Goal: Information Seeking & Learning: Compare options

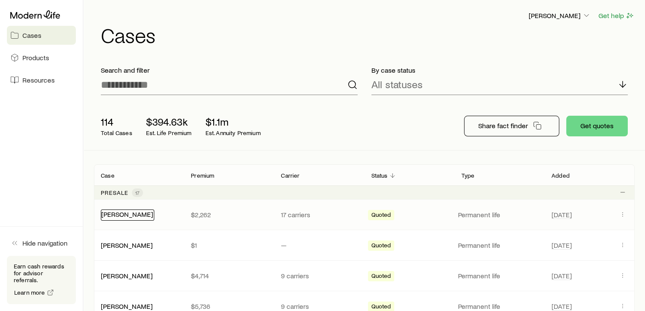
click at [129, 216] on link "[PERSON_NAME]" at bounding box center [127, 214] width 52 height 8
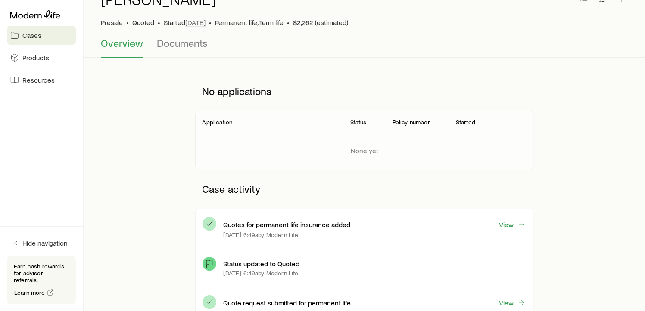
scroll to position [53, 0]
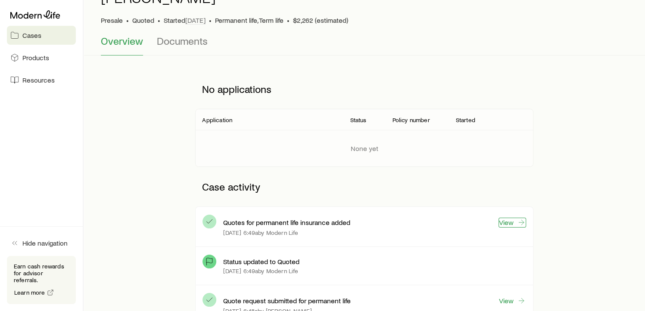
click at [520, 224] on icon at bounding box center [521, 222] width 9 height 9
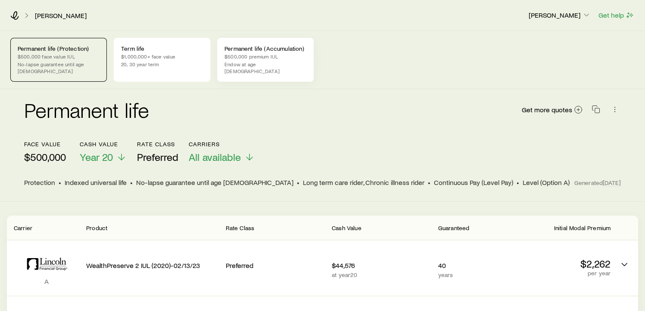
click at [266, 52] on div "Permanent life (Accumulation) $500,000 premium IUL Endow at age [DEMOGRAPHIC_DA…" at bounding box center [265, 60] width 96 height 44
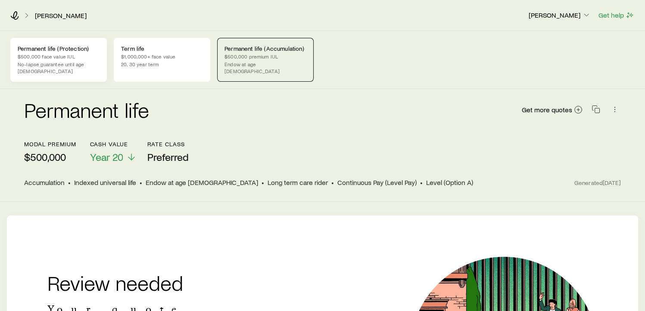
click at [72, 59] on p "$500,000 face value IUL" at bounding box center [59, 56] width 82 height 7
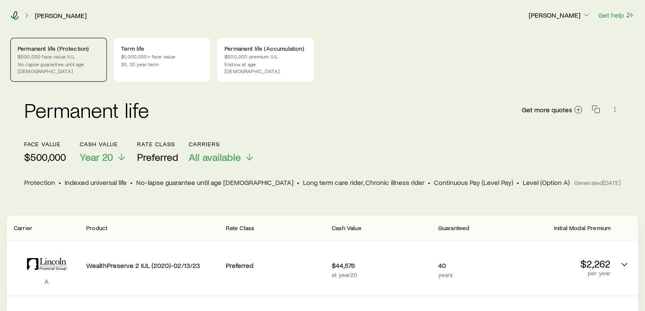
click at [16, 13] on icon at bounding box center [14, 15] width 9 height 9
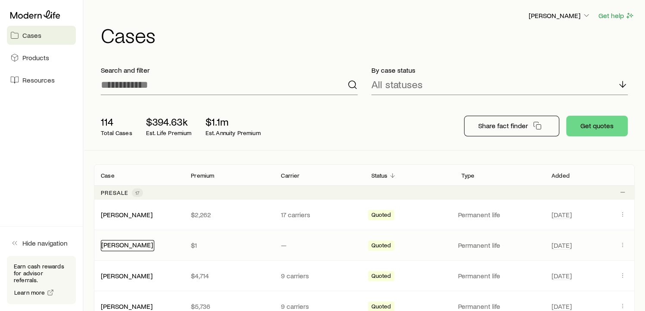
click at [136, 243] on link "[PERSON_NAME]" at bounding box center [127, 245] width 52 height 8
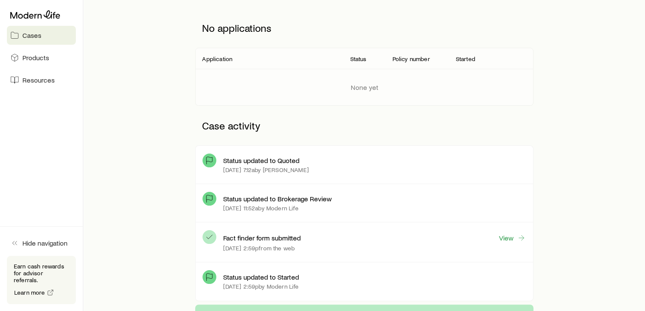
scroll to position [118, 0]
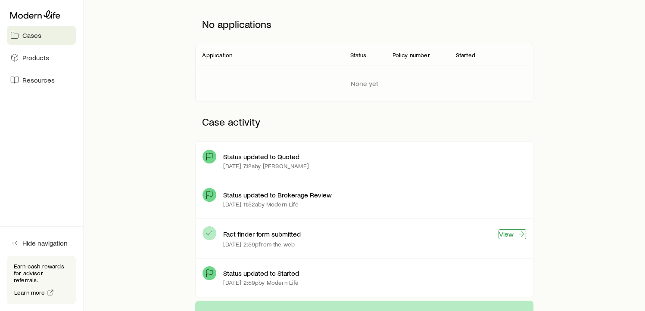
click at [513, 235] on link "View" at bounding box center [512, 235] width 28 height 10
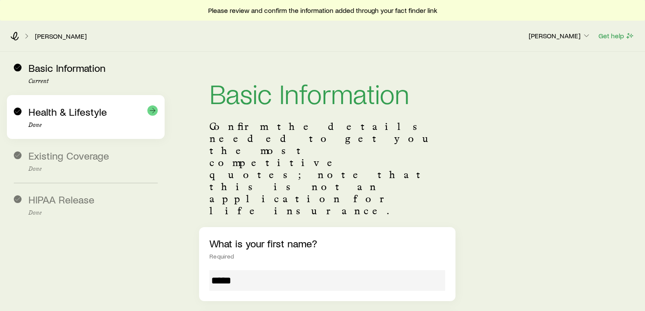
click at [87, 113] on span "Health & Lifestyle" at bounding box center [67, 112] width 78 height 12
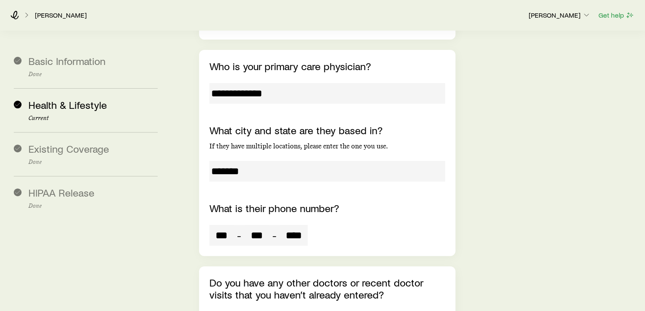
scroll to position [3502, 0]
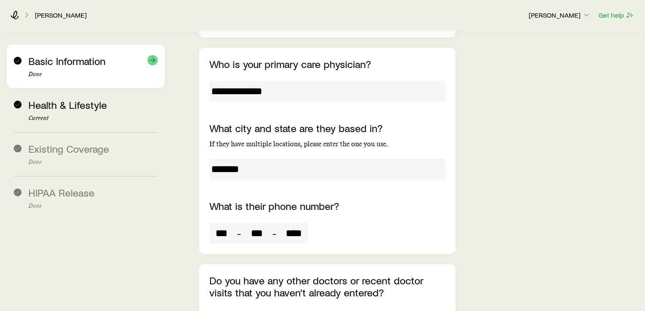
click at [67, 75] on p "Done" at bounding box center [92, 74] width 129 height 7
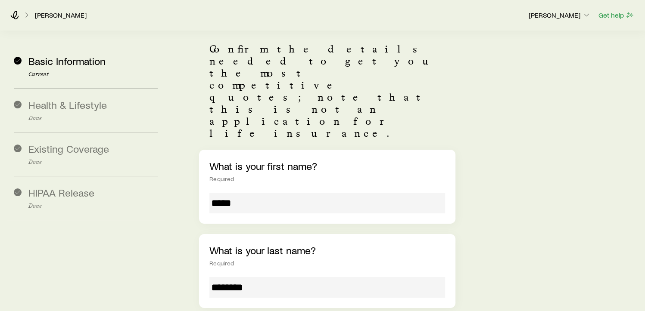
scroll to position [75, 0]
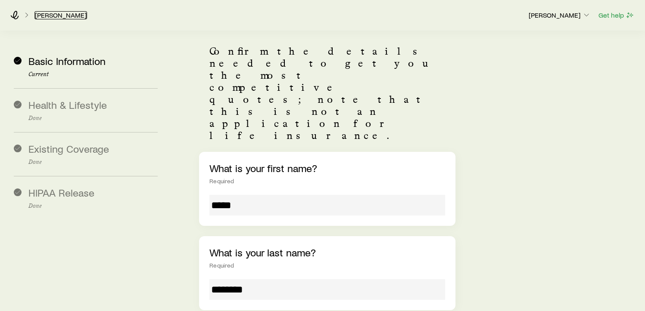
click at [59, 12] on link "[PERSON_NAME]" at bounding box center [60, 15] width 53 height 8
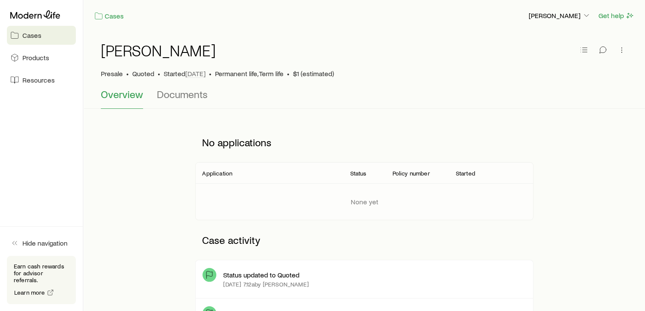
click at [28, 37] on span "Cases" at bounding box center [31, 35] width 19 height 9
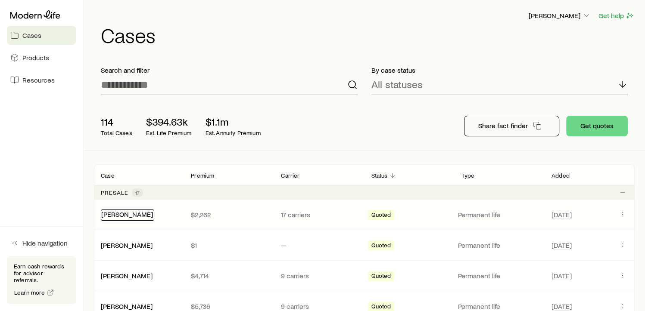
click at [117, 213] on link "[PERSON_NAME]" at bounding box center [127, 214] width 52 height 8
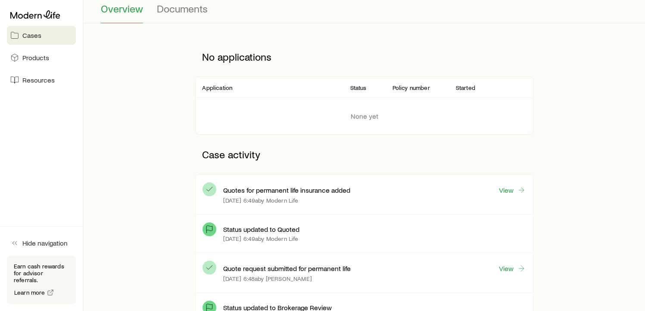
scroll to position [86, 0]
click at [516, 191] on link "View" at bounding box center [512, 190] width 28 height 10
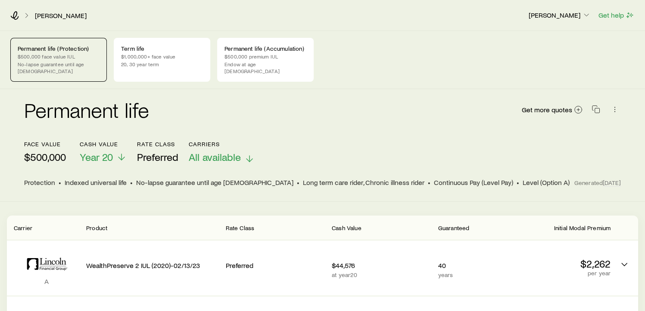
click at [223, 152] on span "All available" at bounding box center [215, 157] width 52 height 12
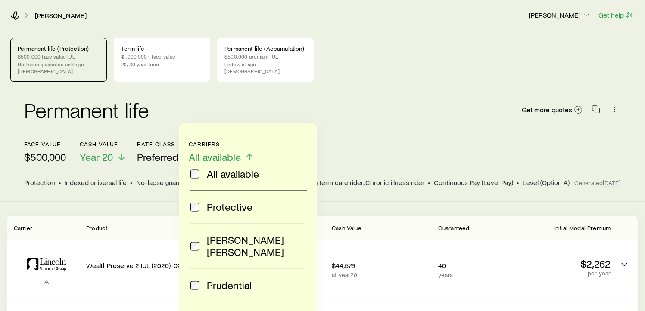
click at [199, 280] on span at bounding box center [195, 286] width 10 height 12
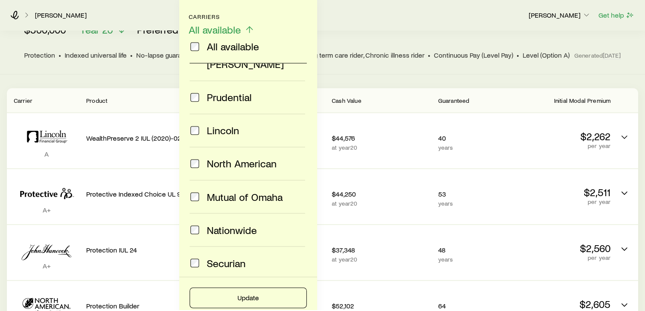
scroll to position [129, 0]
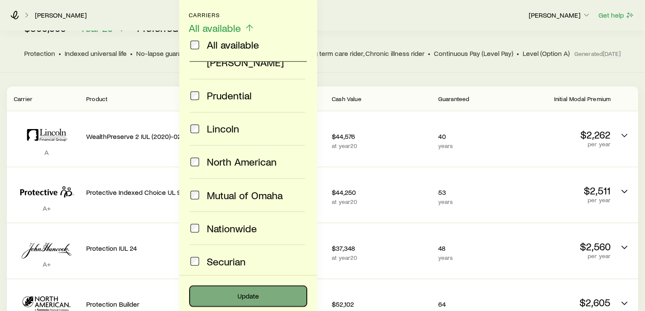
click at [258, 296] on button "Update" at bounding box center [248, 296] width 117 height 21
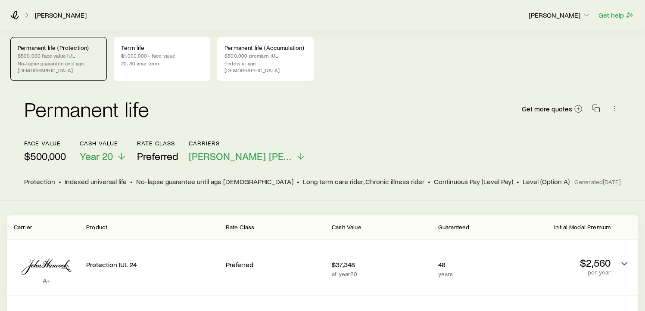
scroll to position [0, 0]
click at [167, 62] on p "20, 30 year term" at bounding box center [162, 64] width 82 height 7
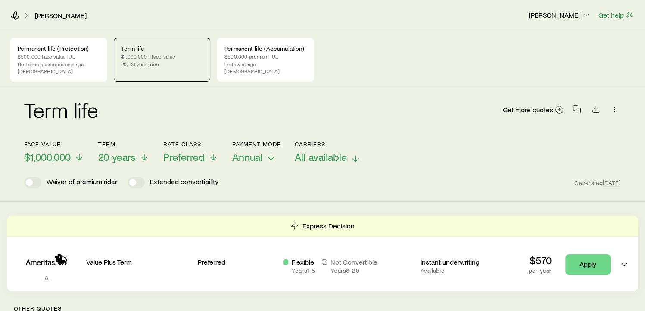
click at [304, 151] on span "All available" at bounding box center [321, 157] width 52 height 12
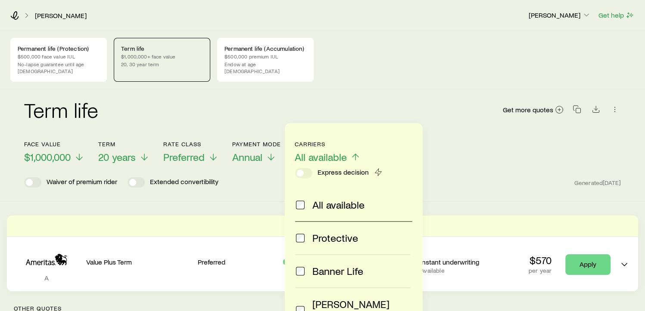
click at [304, 151] on span "All available" at bounding box center [321, 157] width 52 height 12
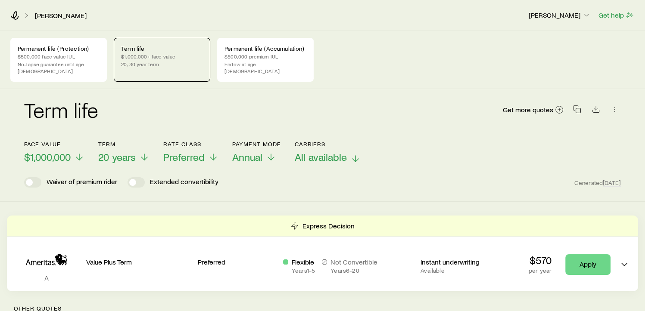
click at [301, 151] on span "All available" at bounding box center [321, 157] width 52 height 12
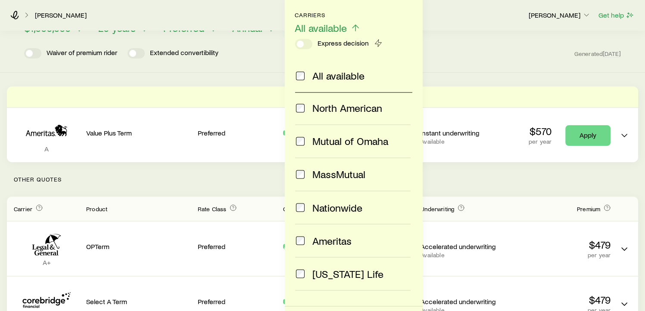
scroll to position [305, 0]
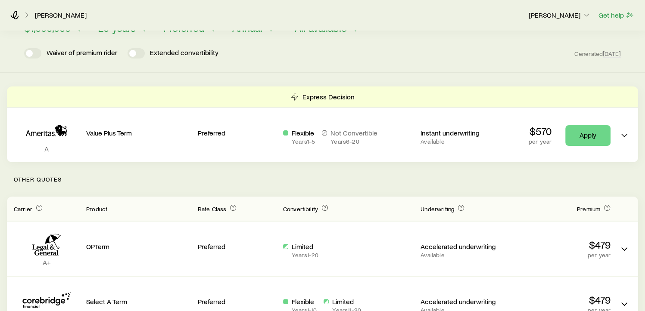
click at [442, 62] on div "Term life Get more quotes Face value $1,000,000 Term 20 years Rate Class Prefer…" at bounding box center [322, 16] width 645 height 113
click at [138, 50] on span at bounding box center [139, 53] width 7 height 7
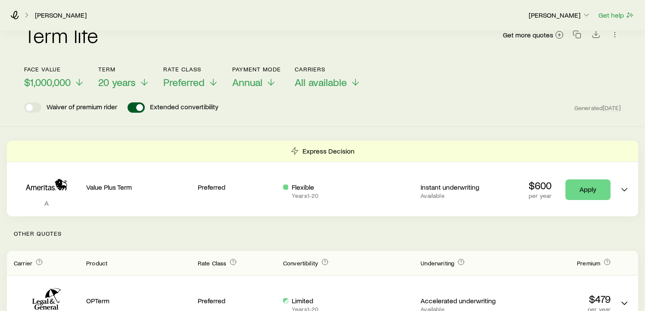
scroll to position [65, 0]
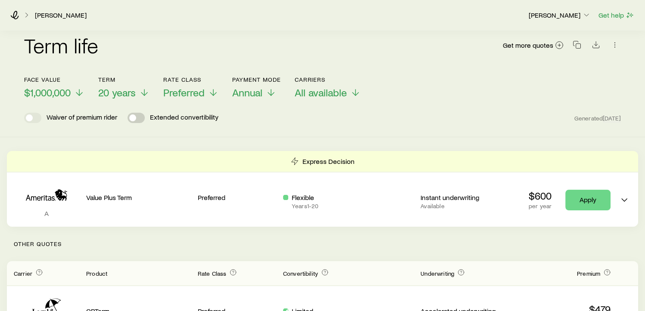
click at [140, 113] on span at bounding box center [136, 118] width 17 height 10
click at [330, 87] on span "All available" at bounding box center [321, 93] width 52 height 12
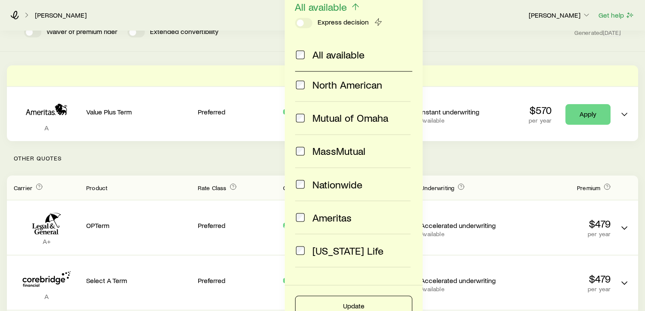
scroll to position [151, 0]
click at [367, 301] on button "Update" at bounding box center [353, 306] width 117 height 21
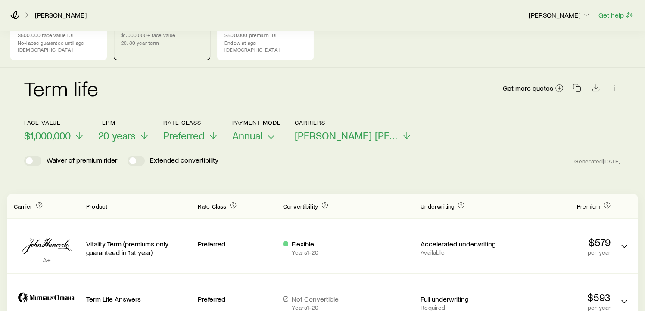
scroll to position [0, 0]
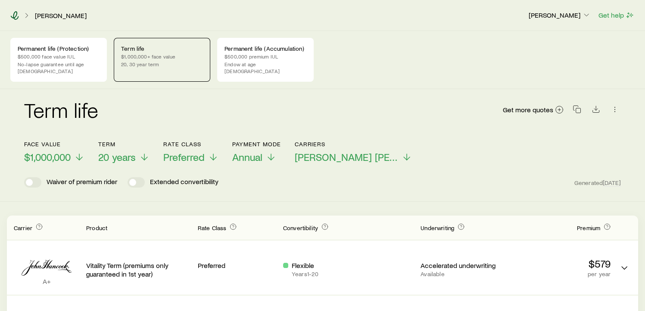
click at [11, 13] on icon at bounding box center [14, 15] width 9 height 9
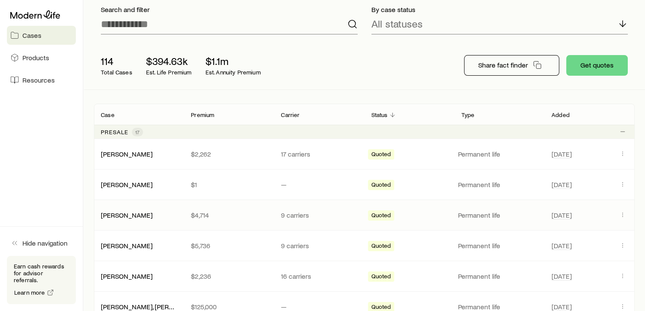
scroll to position [75, 0]
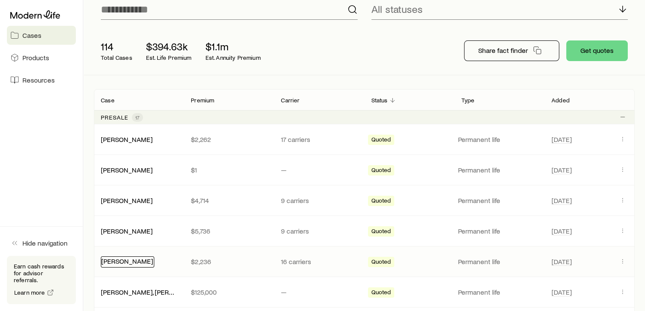
click at [137, 261] on link "[PERSON_NAME]" at bounding box center [127, 261] width 52 height 8
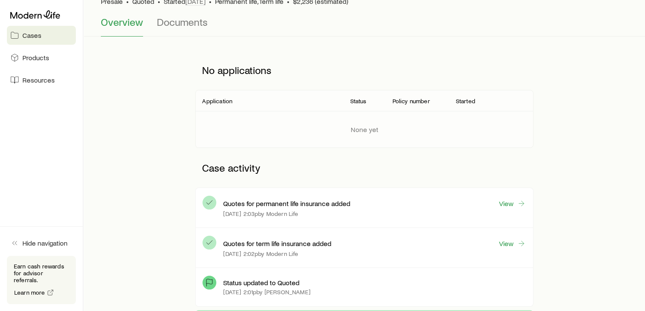
scroll to position [75, 0]
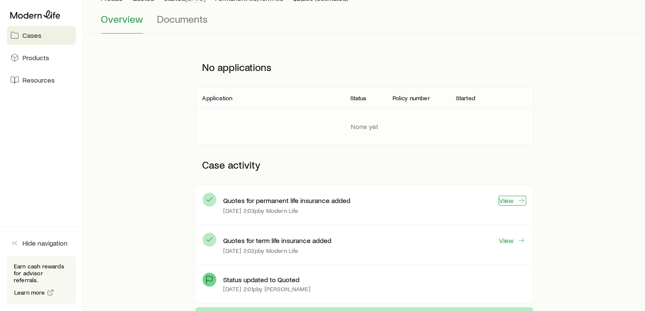
click at [514, 201] on link "View" at bounding box center [512, 201] width 28 height 10
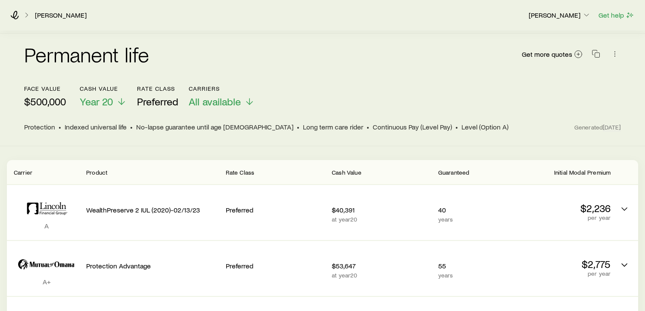
scroll to position [53, 0]
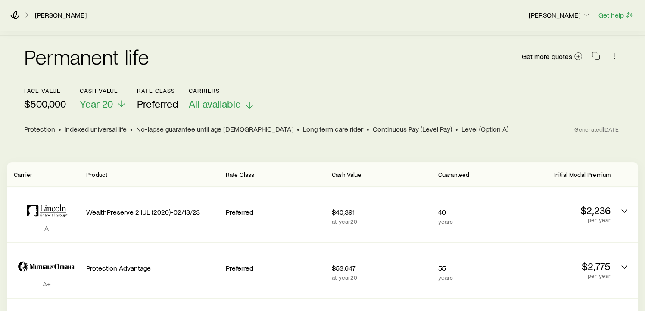
click at [237, 98] on span "All available" at bounding box center [215, 104] width 52 height 12
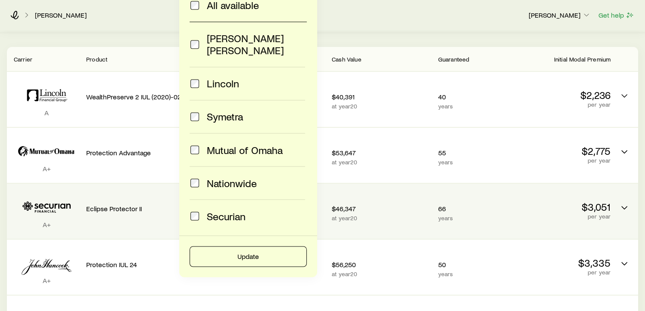
scroll to position [162, 0]
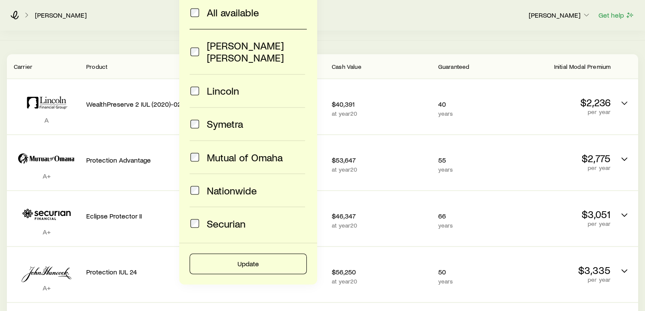
click at [199, 118] on span at bounding box center [195, 124] width 10 height 12
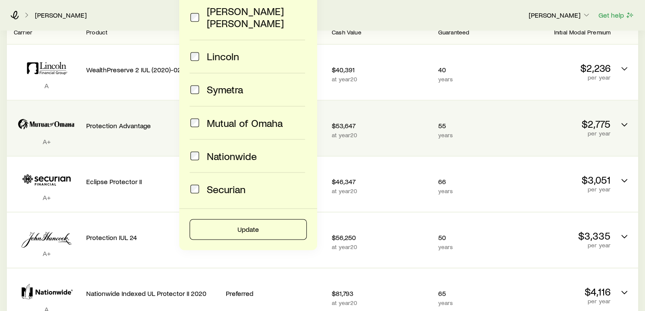
scroll to position [194, 0]
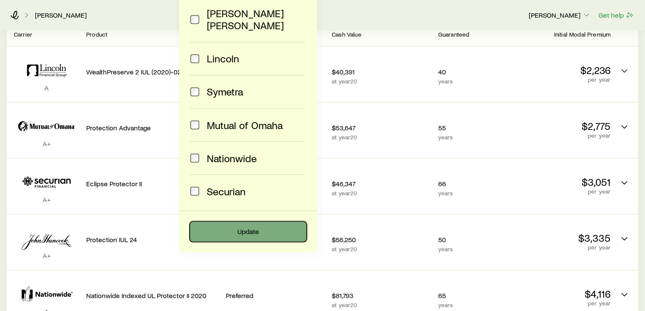
click at [257, 224] on button "Update" at bounding box center [248, 231] width 117 height 21
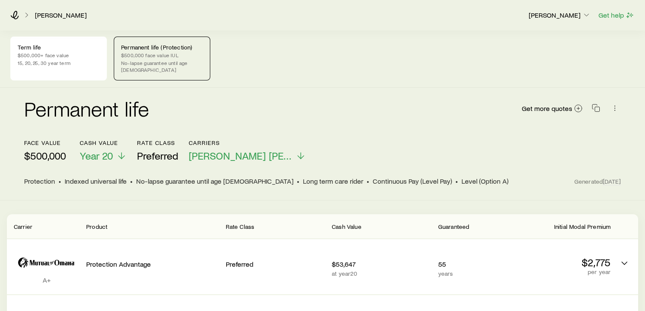
scroll to position [0, 0]
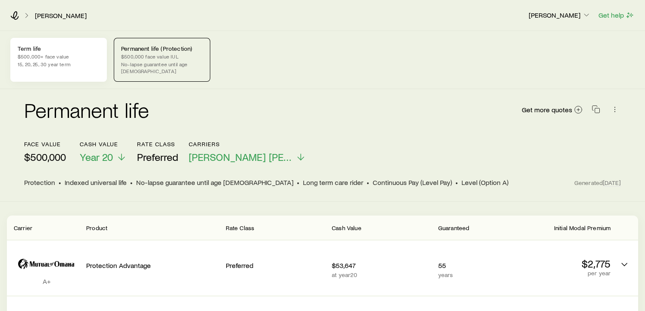
click at [43, 57] on p "$500,000+ face value" at bounding box center [59, 56] width 82 height 7
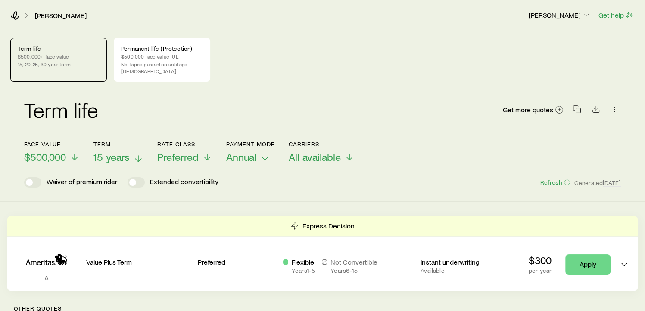
click at [125, 151] on span "15 years" at bounding box center [111, 157] width 36 height 12
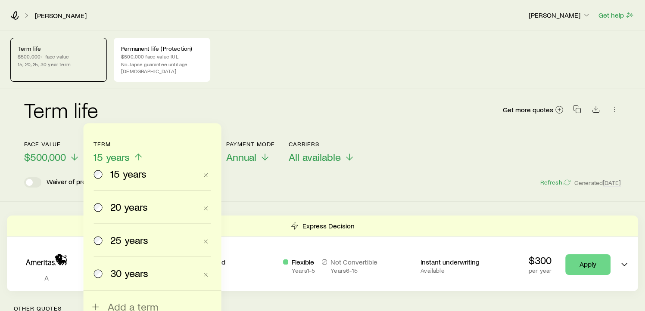
click at [101, 211] on span at bounding box center [98, 207] width 9 height 12
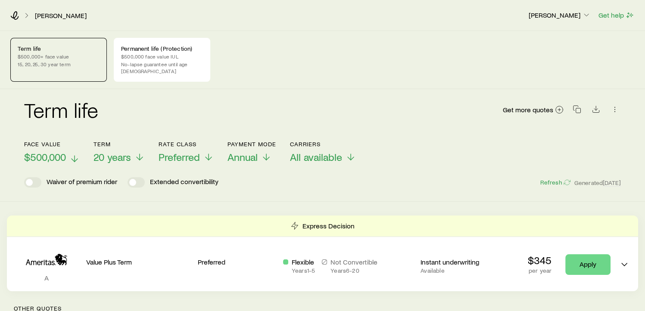
click at [68, 151] on p "$500,000" at bounding box center [52, 157] width 56 height 12
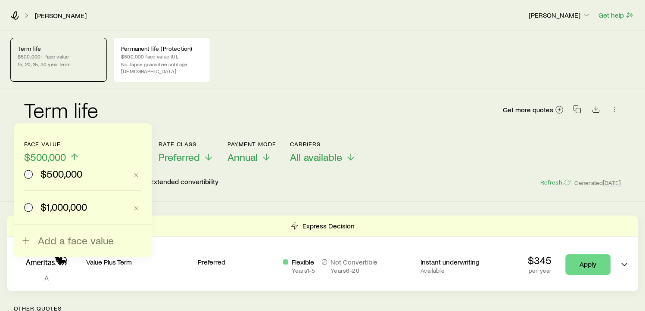
click at [55, 205] on span "$1,000,000" at bounding box center [63, 207] width 47 height 12
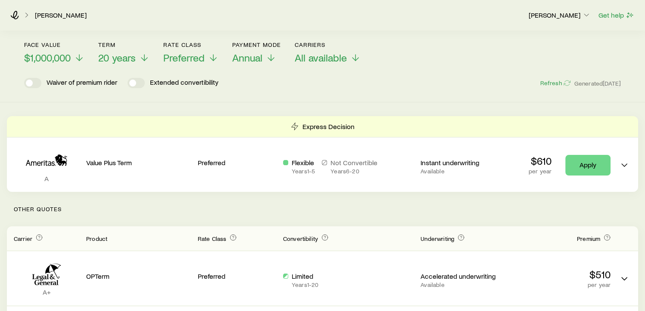
scroll to position [65, 0]
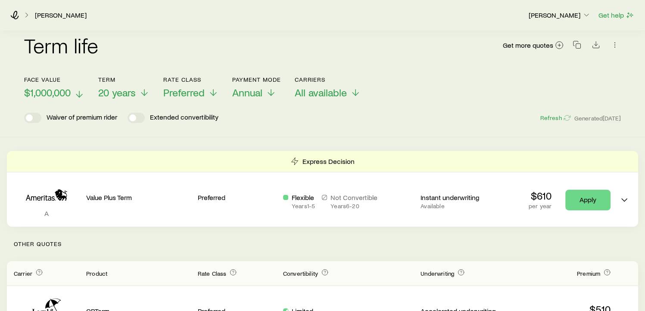
click at [61, 89] on span "$1,000,000" at bounding box center [47, 93] width 47 height 12
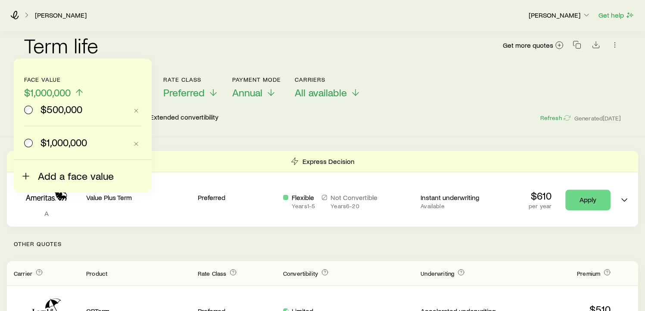
click at [29, 177] on icon at bounding box center [26, 176] width 10 height 10
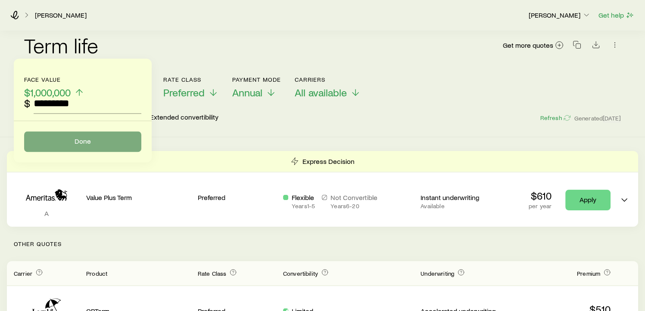
type input "*********"
click at [66, 139] on button "Done" at bounding box center [82, 141] width 117 height 21
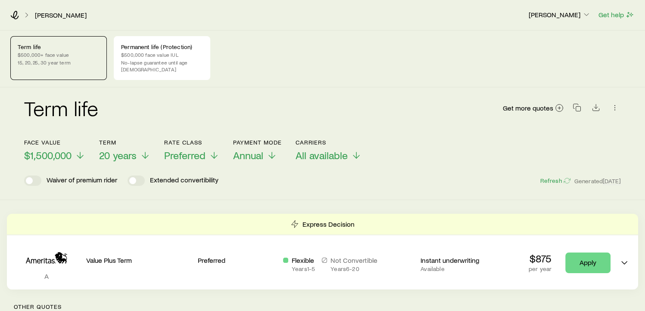
scroll to position [0, 0]
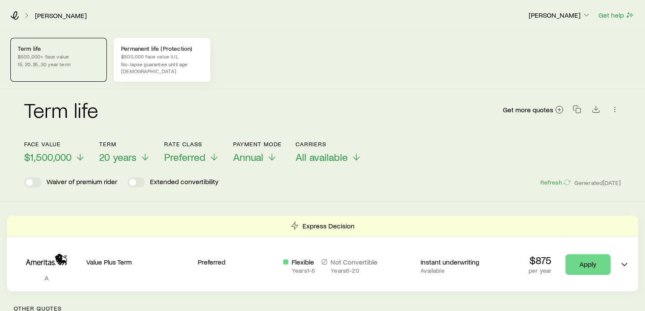
click at [142, 58] on p "$500,000 face value IUL" at bounding box center [162, 56] width 82 height 7
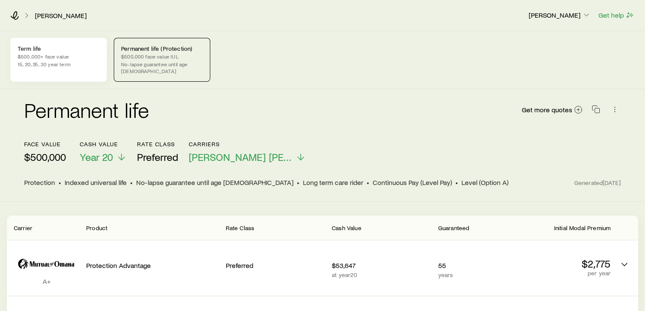
click at [54, 49] on p "Term life" at bounding box center [59, 48] width 82 height 7
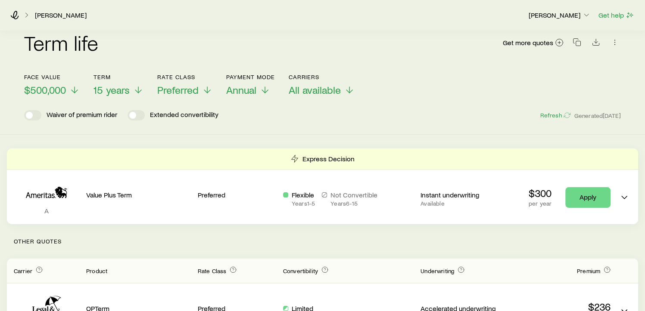
scroll to position [65, 0]
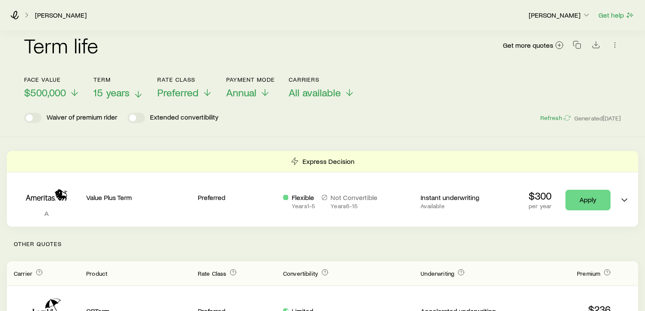
click at [120, 87] on span "15 years" at bounding box center [111, 93] width 36 height 12
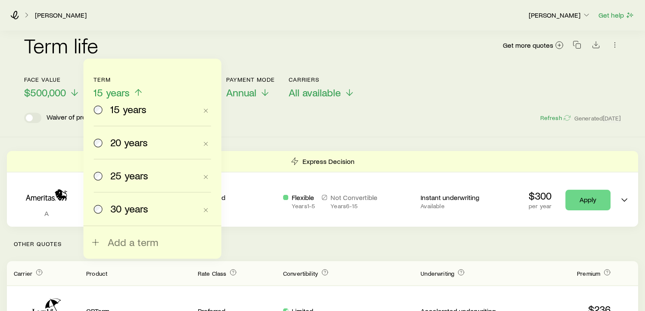
click at [102, 139] on span at bounding box center [98, 143] width 9 height 12
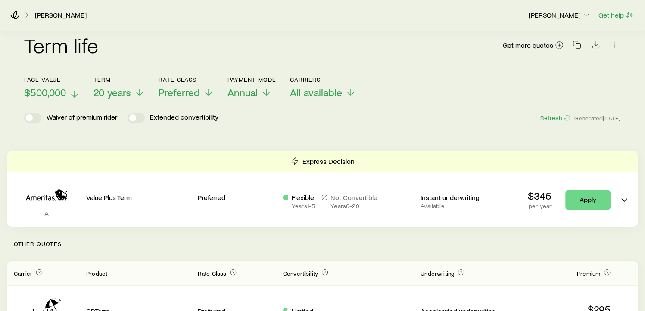
click at [66, 87] on p "$500,000" at bounding box center [52, 93] width 56 height 12
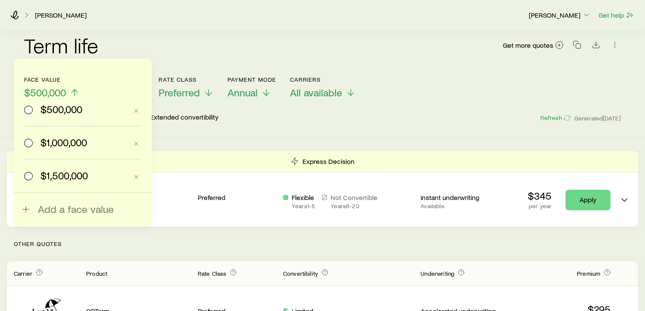
click at [34, 177] on div "$1,500,000" at bounding box center [75, 176] width 103 height 12
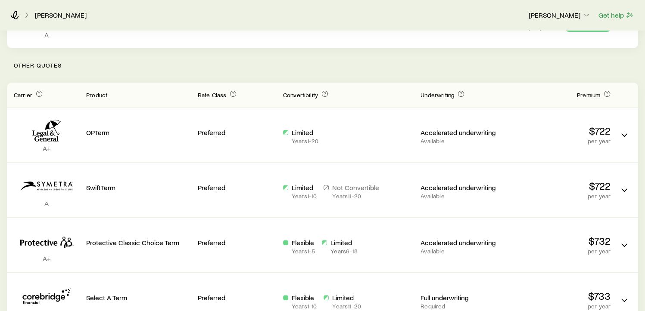
scroll to position [226, 0]
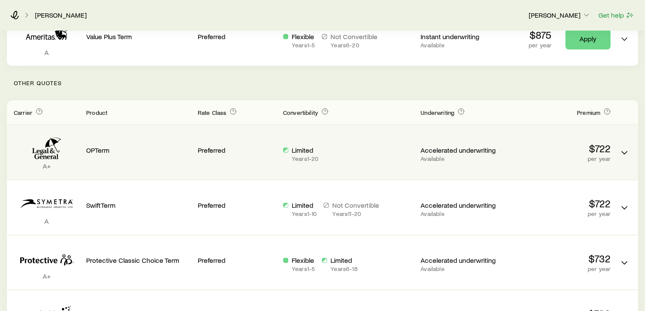
click at [301, 146] on p "Limited" at bounding box center [305, 150] width 27 height 9
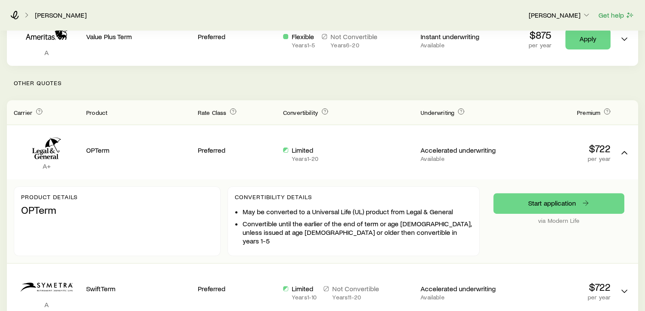
click at [325, 90] on p "Other Quotes" at bounding box center [322, 83] width 631 height 34
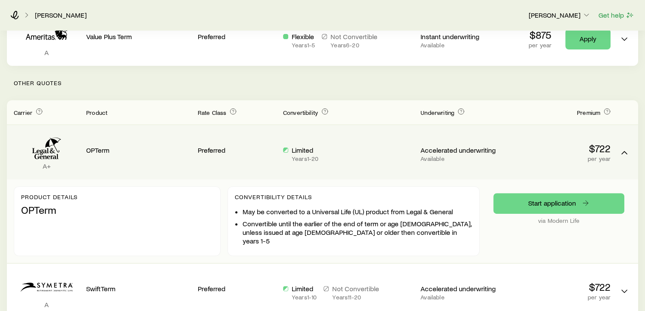
click at [301, 137] on div "Limited Years 1 - 20" at bounding box center [348, 152] width 131 height 40
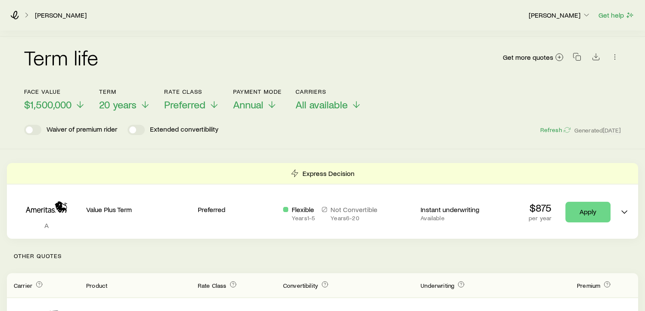
scroll to position [10, 0]
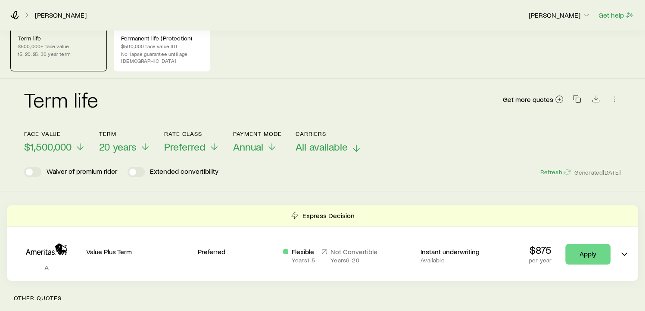
click at [325, 141] on span "All available" at bounding box center [322, 147] width 52 height 12
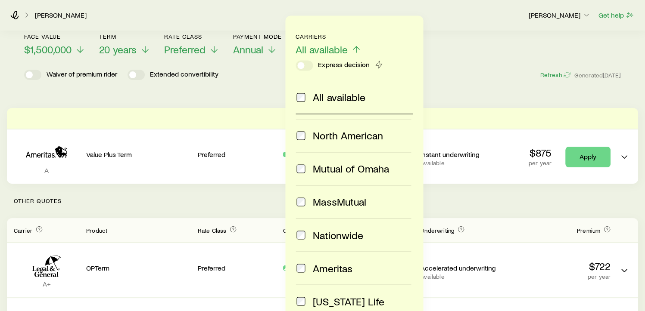
scroll to position [302, 0]
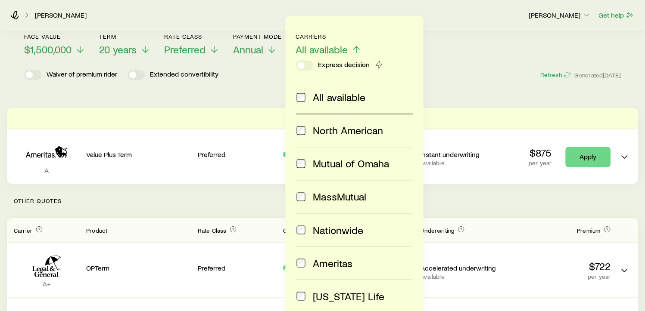
click at [305, 224] on span at bounding box center [301, 230] width 10 height 12
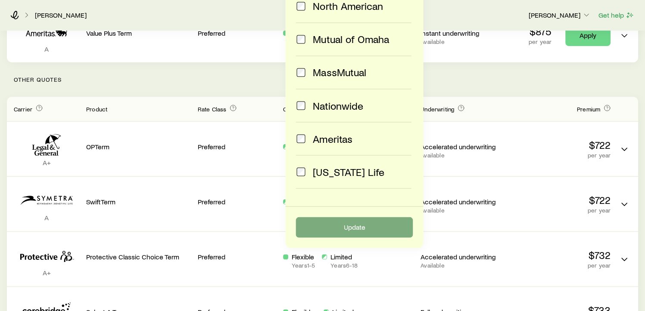
scroll to position [237, 0]
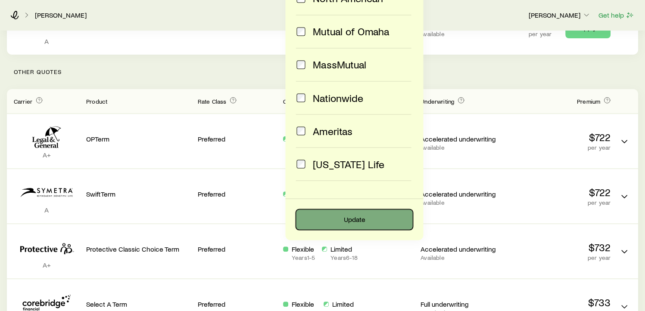
click at [367, 217] on button "Update" at bounding box center [354, 219] width 117 height 21
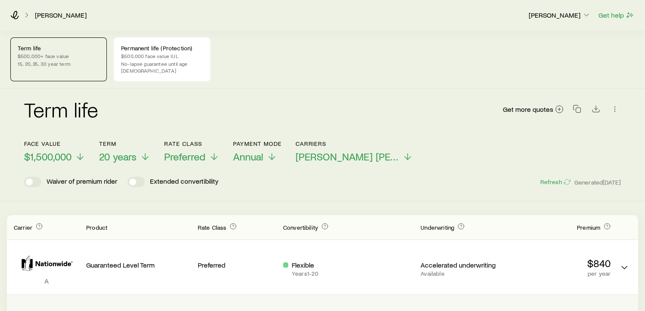
scroll to position [0, 0]
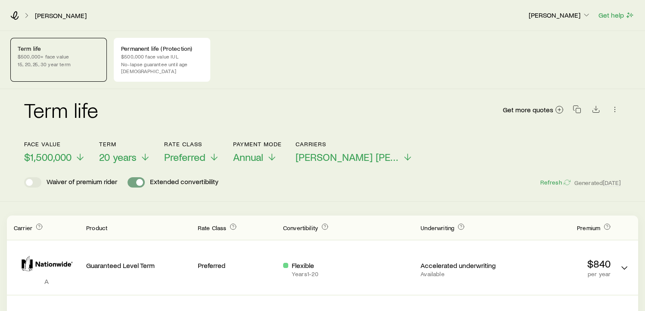
click at [143, 179] on span at bounding box center [139, 182] width 7 height 7
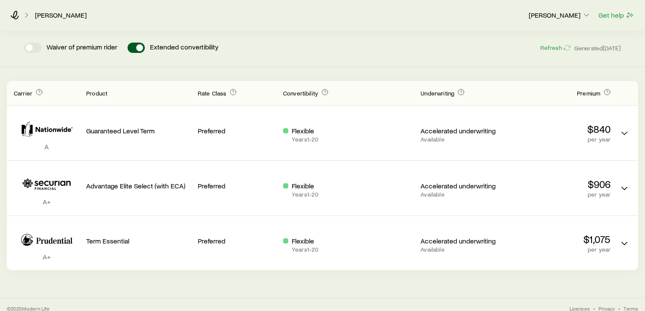
scroll to position [114, 0]
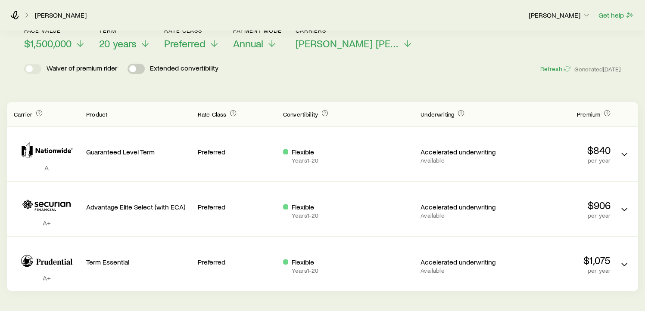
click at [140, 66] on span at bounding box center [136, 69] width 17 height 10
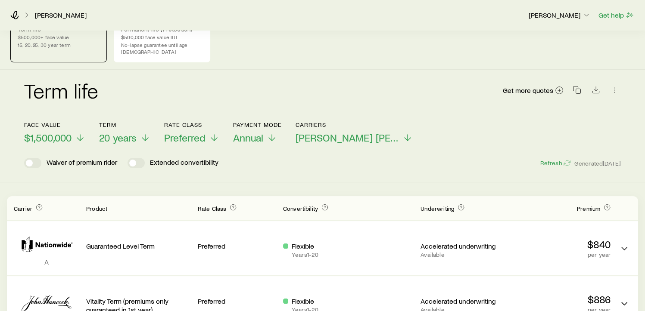
scroll to position [19, 0]
click at [320, 134] on span "[PERSON_NAME] [PERSON_NAME] +3" at bounding box center [347, 138] width 103 height 12
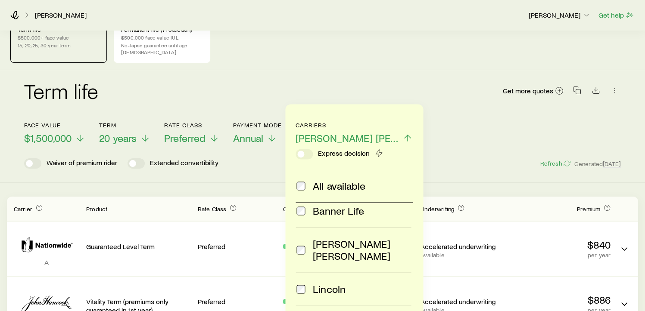
scroll to position [43, 0]
click at [352, 70] on div "Term life Get more quotes" at bounding box center [322, 96] width 597 height 52
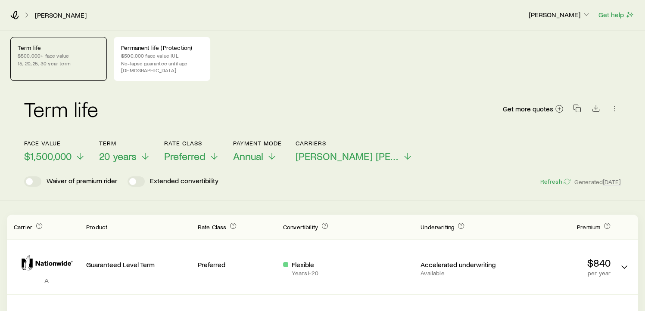
scroll to position [0, 0]
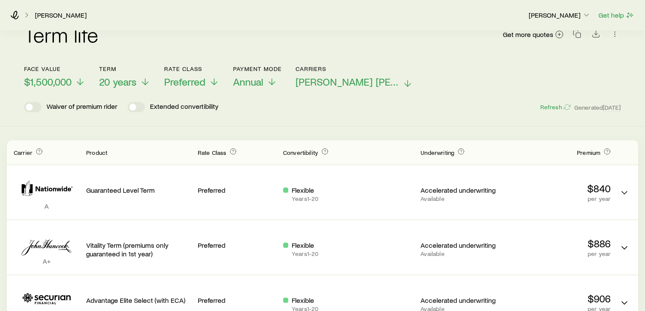
click at [337, 77] on span "[PERSON_NAME] [PERSON_NAME] +3" at bounding box center [347, 82] width 103 height 12
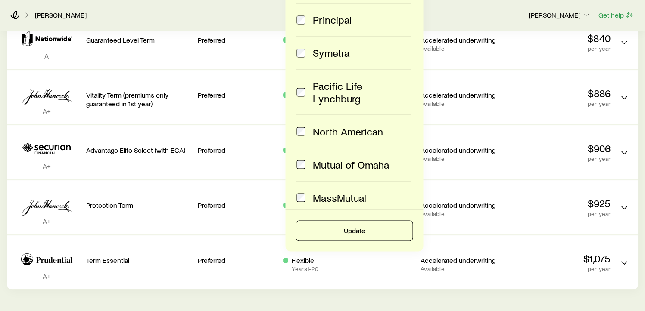
scroll to position [245, 0]
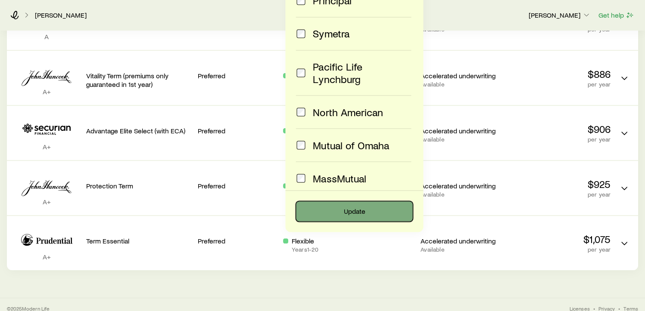
click at [356, 209] on button "Update" at bounding box center [354, 211] width 117 height 21
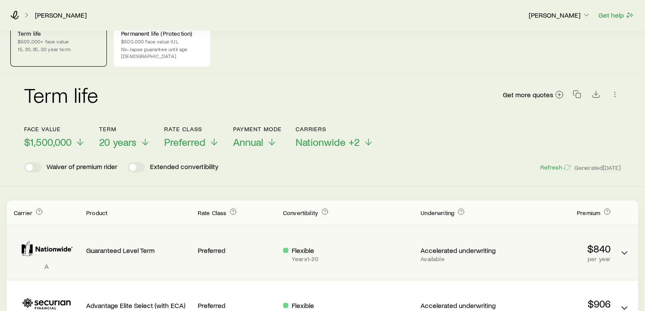
scroll to position [0, 0]
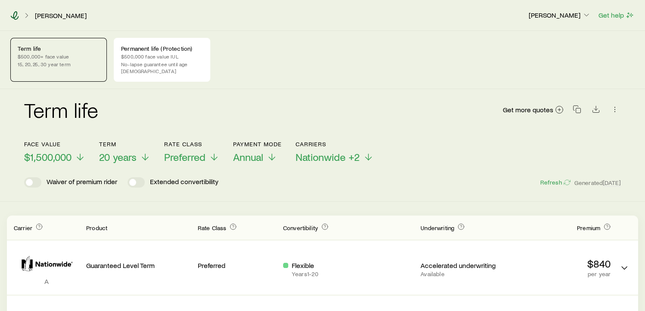
click at [14, 16] on icon at bounding box center [14, 15] width 9 height 9
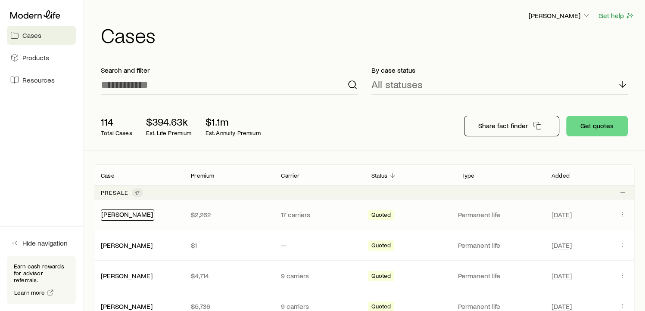
click at [128, 212] on link "[PERSON_NAME]" at bounding box center [127, 214] width 52 height 8
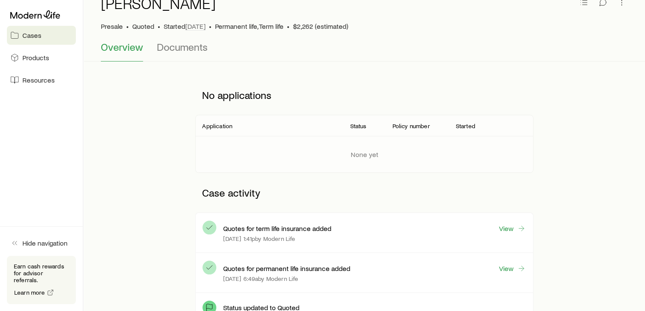
scroll to position [53, 0]
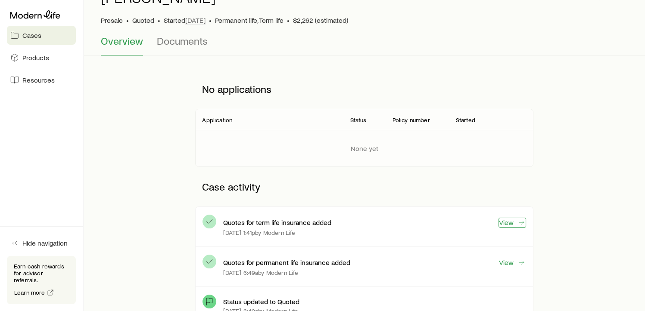
click at [508, 218] on link "View" at bounding box center [512, 223] width 28 height 10
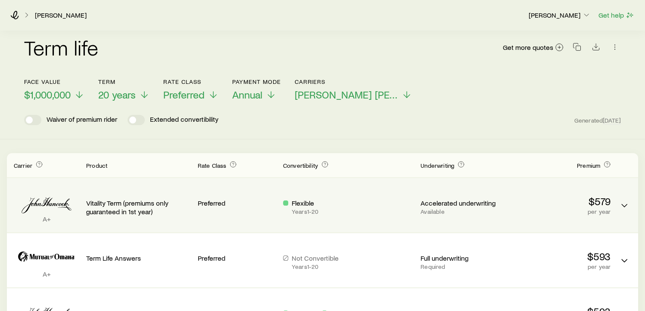
scroll to position [65, 0]
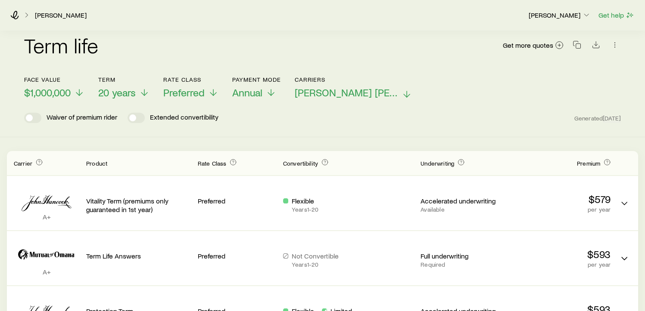
click at [369, 87] on span "[PERSON_NAME] [PERSON_NAME] +3" at bounding box center [346, 93] width 103 height 12
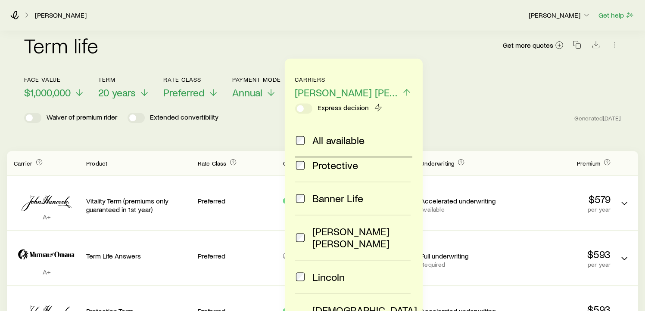
scroll to position [10, 0]
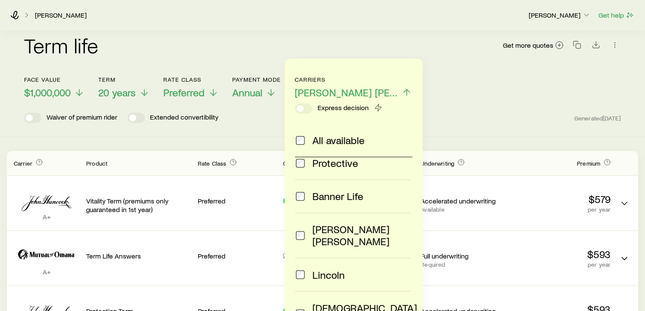
click at [255, 113] on div "Waiver of premium rider Extended convertibility Generated [DATE]" at bounding box center [322, 118] width 597 height 10
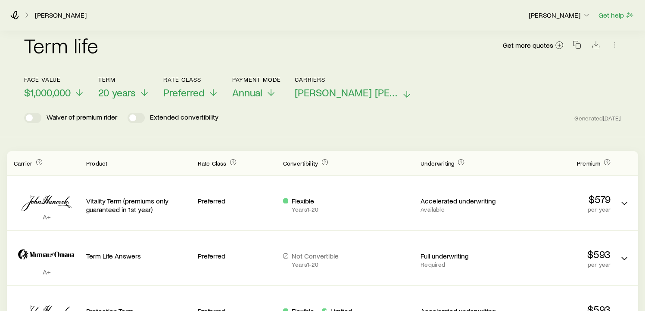
click at [345, 87] on span "[PERSON_NAME] [PERSON_NAME] +3" at bounding box center [346, 93] width 103 height 12
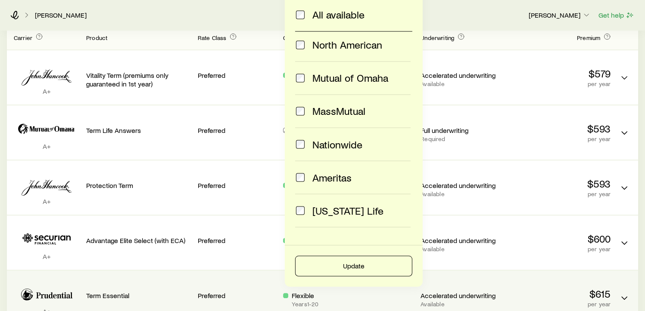
scroll to position [215, 0]
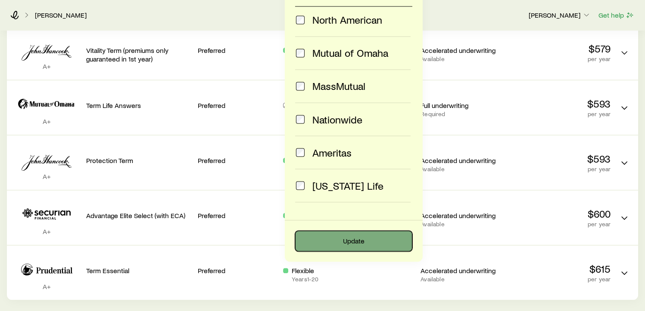
click at [343, 241] on button "Update" at bounding box center [353, 241] width 117 height 21
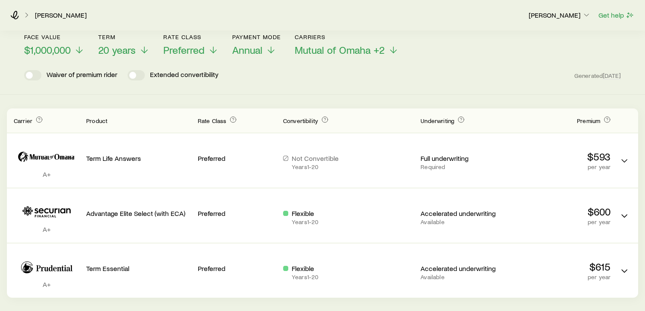
scroll to position [114, 0]
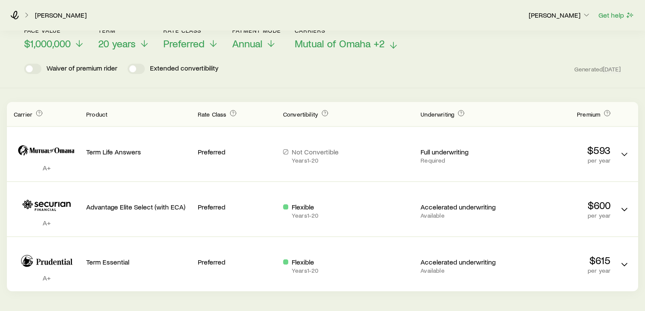
click at [339, 39] on span "Mutual of Omaha +2" at bounding box center [340, 43] width 90 height 12
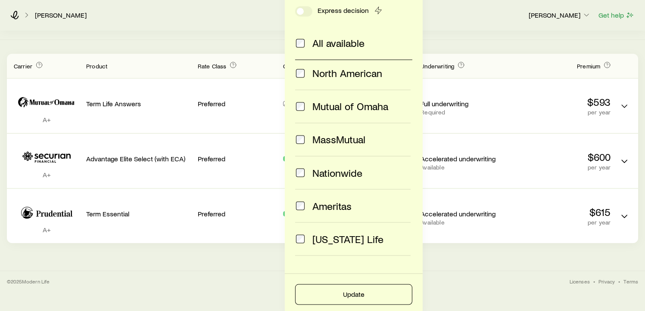
scroll to position [165, 0]
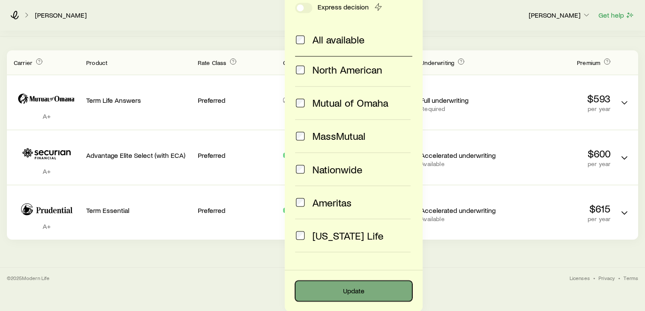
click at [354, 292] on button "Update" at bounding box center [353, 291] width 117 height 21
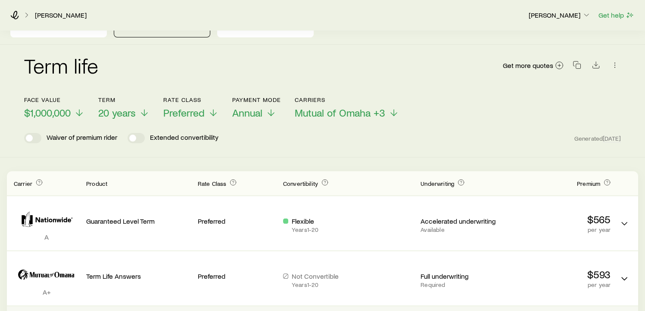
scroll to position [26, 0]
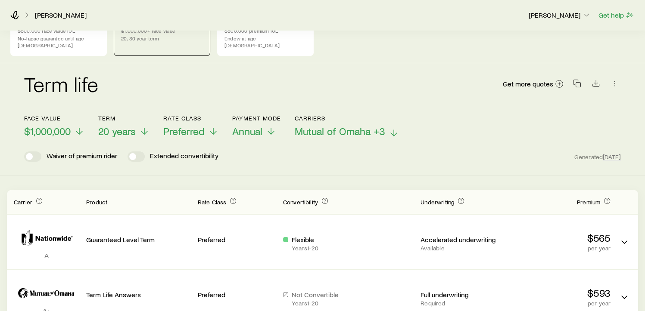
click at [375, 125] on span "Mutual of Omaha +3" at bounding box center [340, 131] width 90 height 12
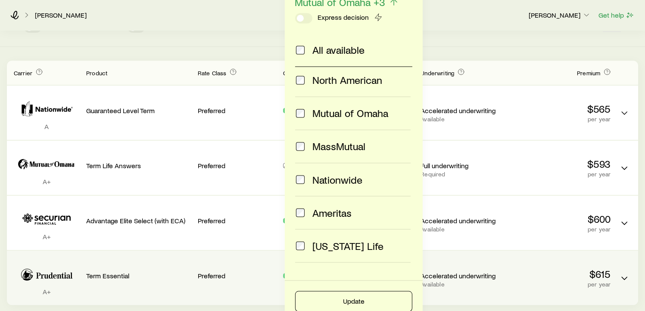
scroll to position [190, 0]
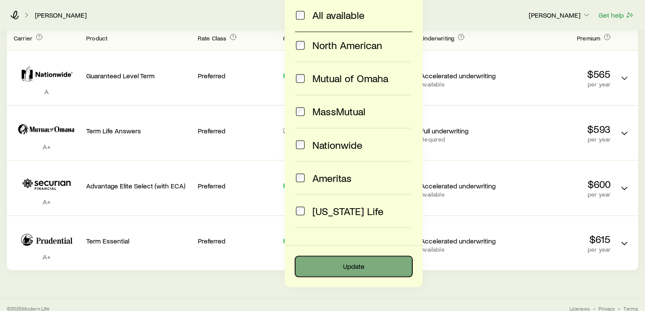
click at [337, 268] on button "Update" at bounding box center [353, 266] width 117 height 21
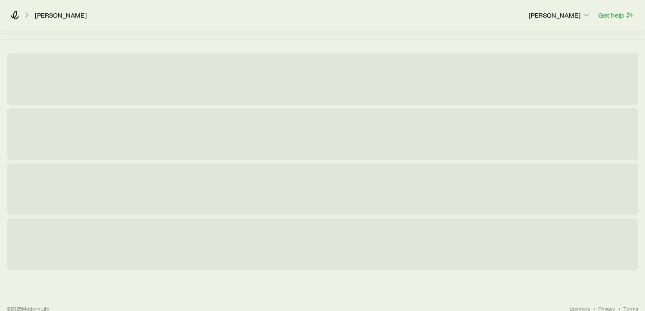
scroll to position [135, 0]
